Goal: Information Seeking & Learning: Check status

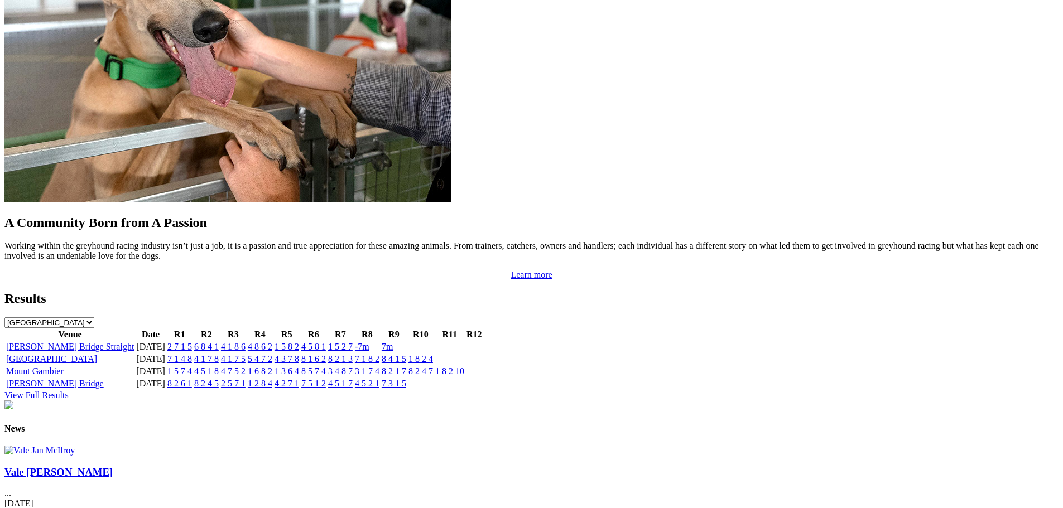
scroll to position [948, 0]
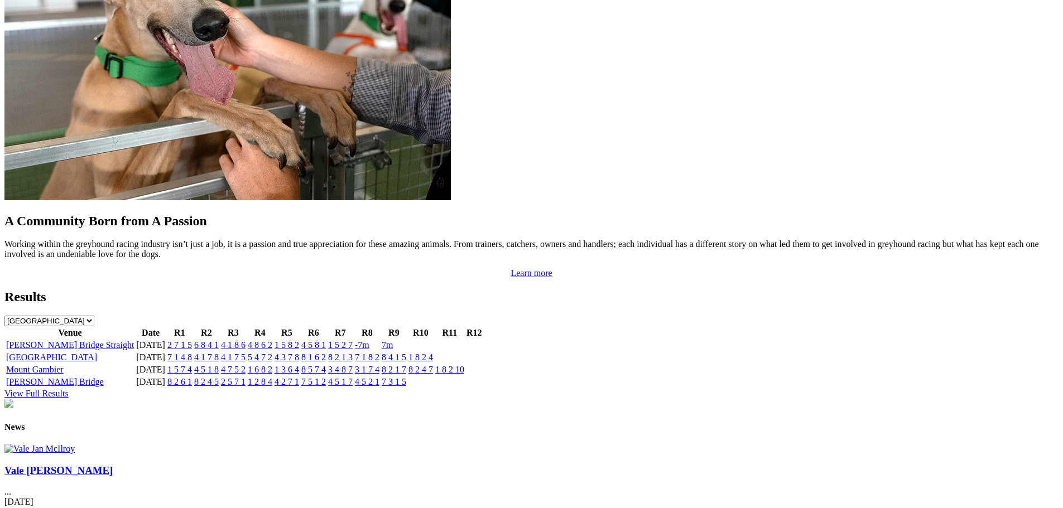
click at [299, 377] on link "4 2 7 1" at bounding box center [286, 381] width 25 height 9
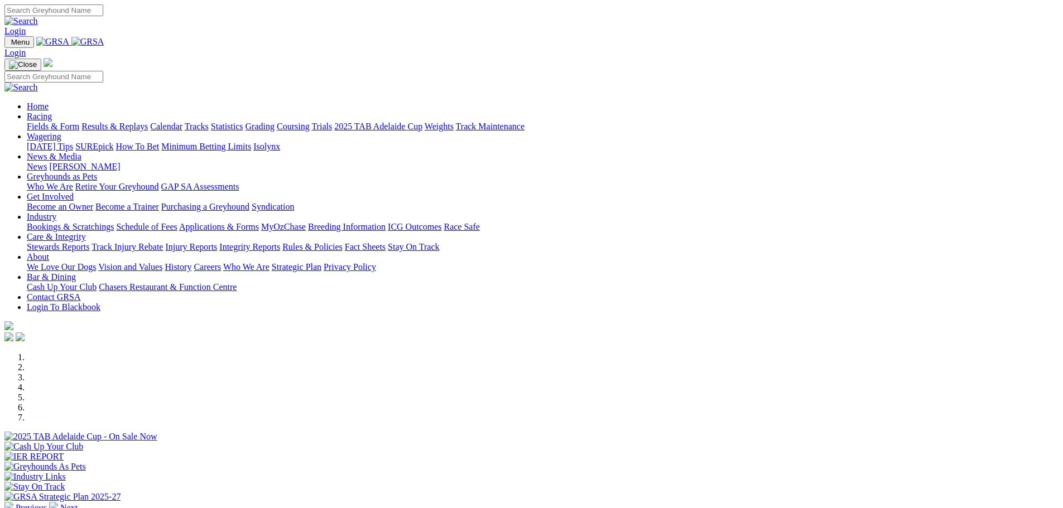
scroll to position [950, 0]
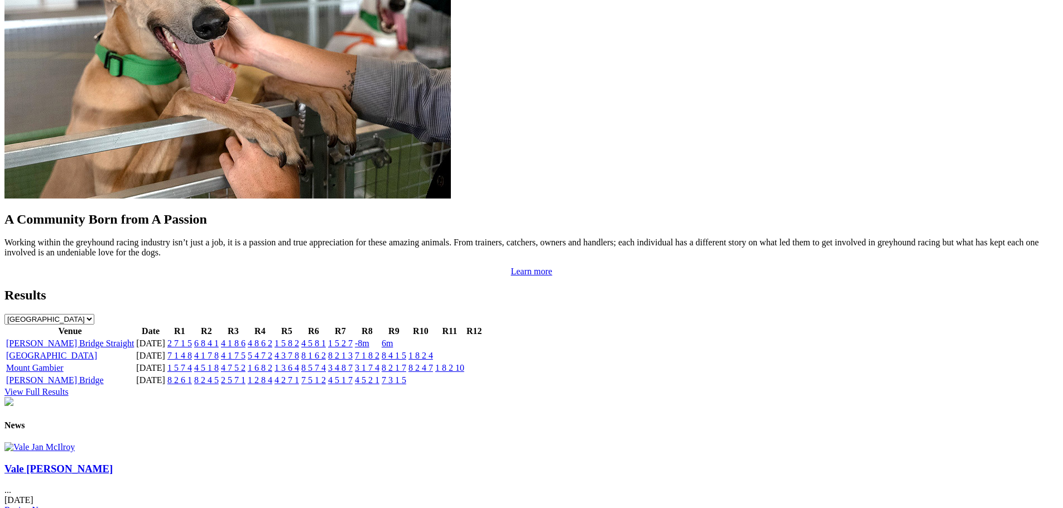
click at [299, 339] on link "1 5 8 2" at bounding box center [286, 343] width 25 height 9
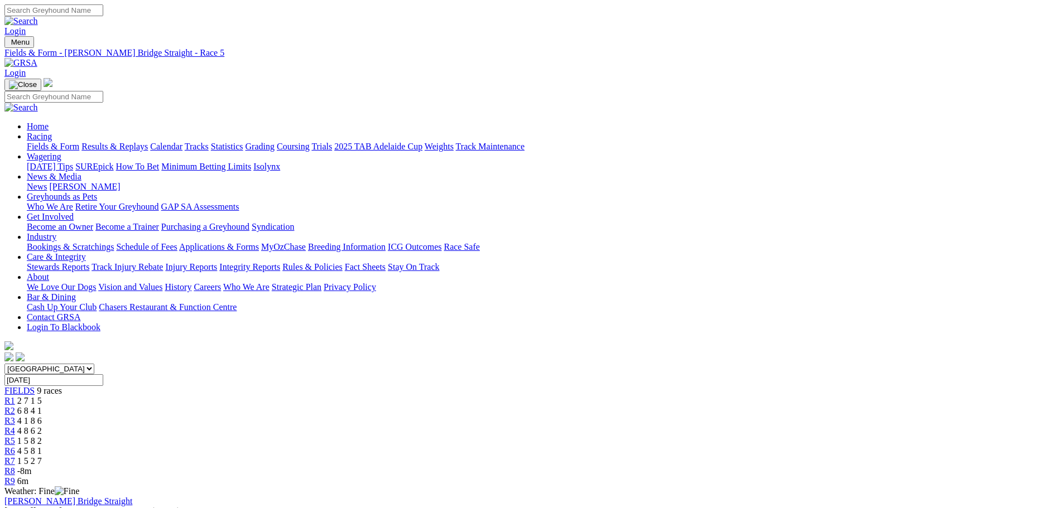
click at [15, 476] on link "R9" at bounding box center [9, 480] width 11 height 9
click at [219, 386] on div "FIELDS 9 races" at bounding box center [531, 391] width 1054 height 10
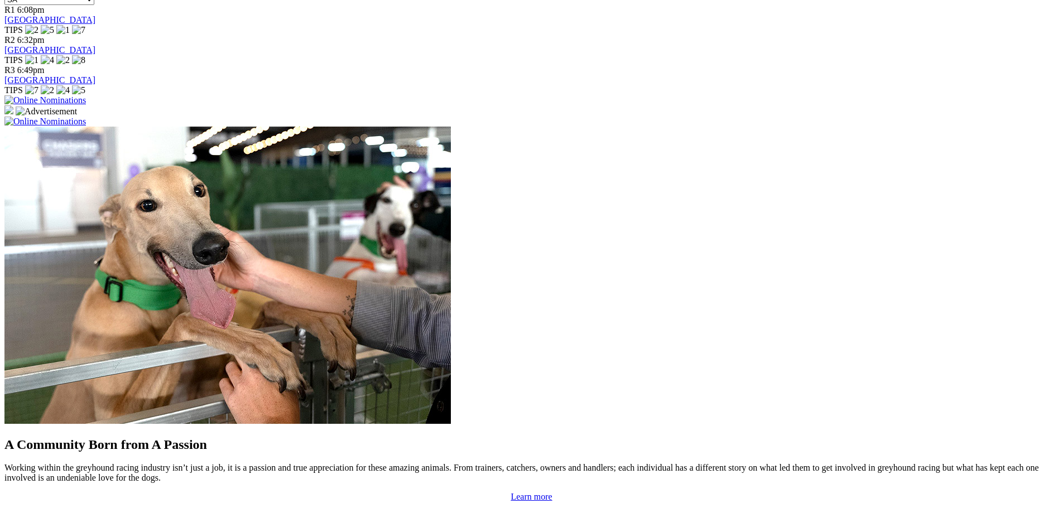
scroll to position [837, 0]
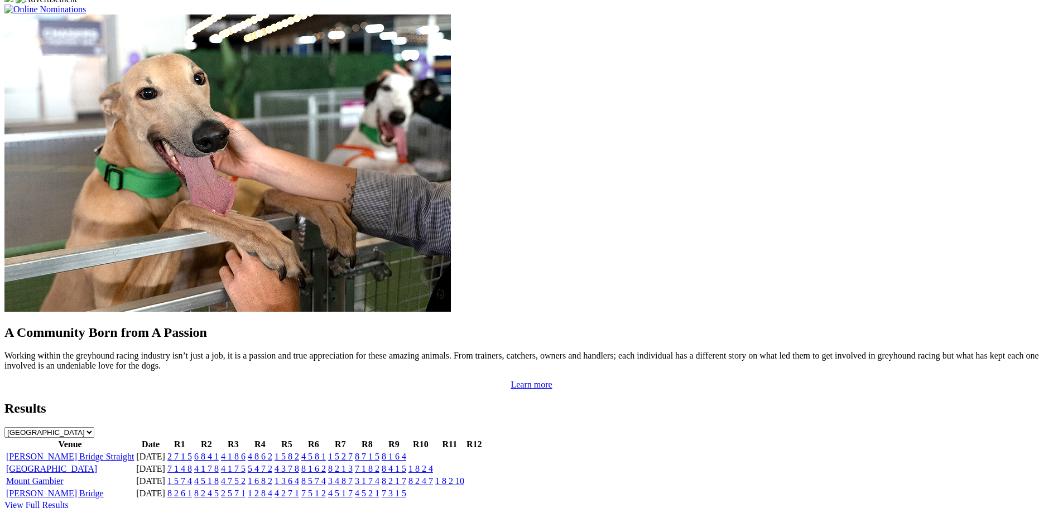
click at [406, 452] on link "8 1 6 4" at bounding box center [394, 456] width 25 height 9
